Goal: Task Accomplishment & Management: Use online tool/utility

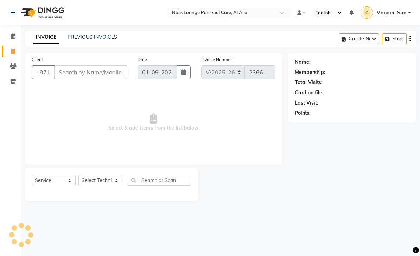
select select "6884"
select select "service"
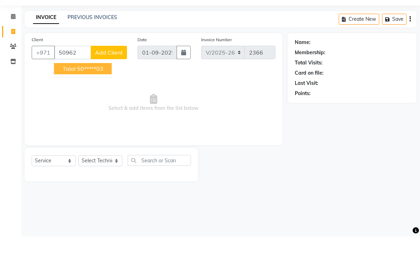
click at [106, 83] on button "Talal 50*****03" at bounding box center [83, 88] width 58 height 11
type input "50*****03"
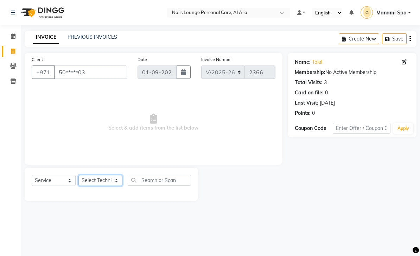
click at [115, 176] on select "Select Technician [PERSON_NAME] [PERSON_NAME] [PERSON_NAME] Spa Manami Spa 2 [P…" at bounding box center [100, 180] width 44 height 11
select select "53951"
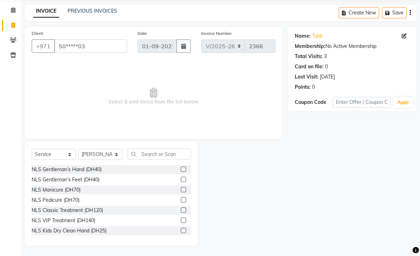
click at [91, 173] on div "NLS Gentleman’s Hand (DH40)" at bounding box center [67, 169] width 70 height 7
checkbox input "false"
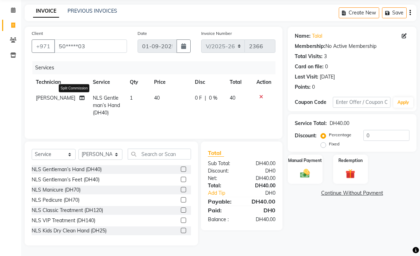
click at [80, 100] on icon at bounding box center [82, 97] width 5 height 5
select select "53951"
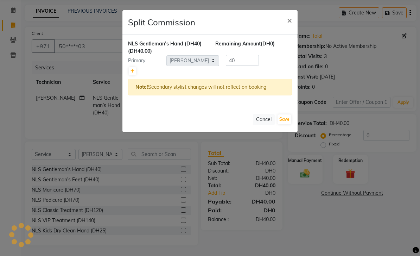
click at [322, 34] on ngb-modal-window "Split Commission × NLS Gentleman’s Hand (DH40) (DH40.00) Remaining Amount (DH0)…" at bounding box center [210, 128] width 420 height 256
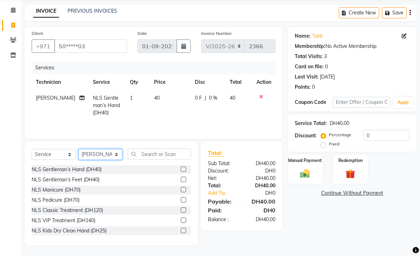
click at [119, 160] on select "Select Technician [PERSON_NAME] [PERSON_NAME] [PERSON_NAME] Spa Manami Spa 2 [P…" at bounding box center [100, 154] width 44 height 11
select select "71417"
click at [98, 183] on div "NLS Gentleman’s Feet (DH40)" at bounding box center [66, 179] width 68 height 7
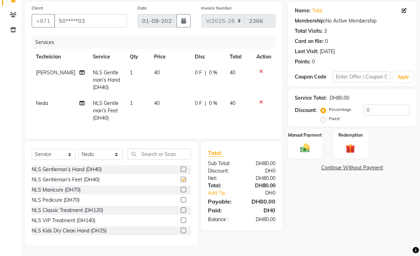
checkbox input "false"
click at [306, 153] on img at bounding box center [304, 148] width 15 height 11
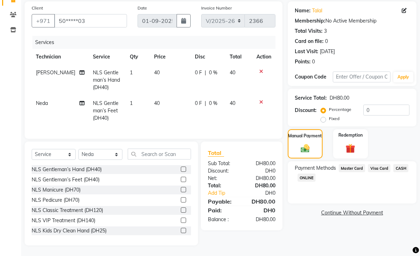
click at [382, 172] on span "Visa Card" at bounding box center [379, 168] width 23 height 8
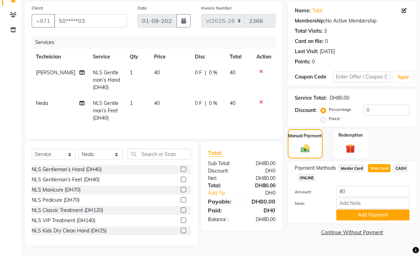
scroll to position [29, 0]
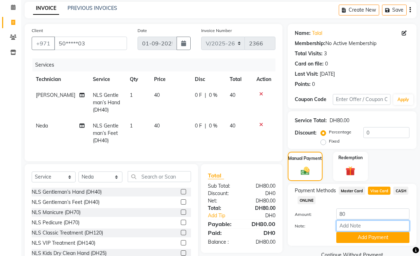
click at [361, 228] on input "Note:" at bounding box center [373, 225] width 73 height 11
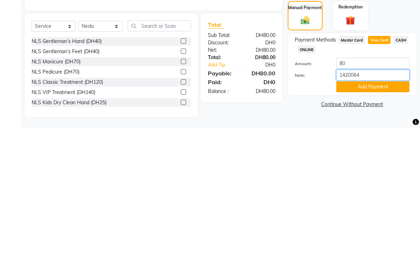
type input "14200640"
click at [364, 209] on button "Add Payment" at bounding box center [373, 214] width 73 height 11
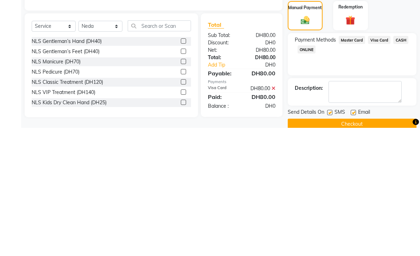
scroll to position [29, 0]
